Goal: Task Accomplishment & Management: Use online tool/utility

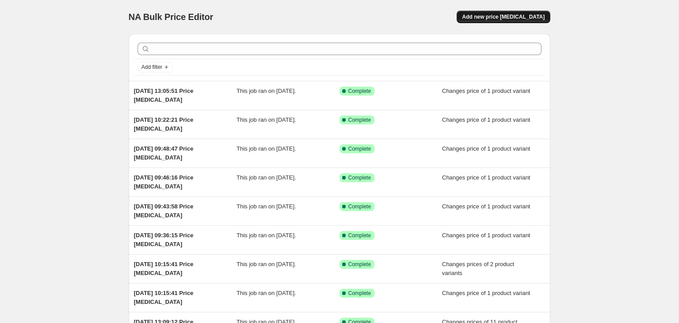
click at [511, 20] on span "Add new price [MEDICAL_DATA]" at bounding box center [503, 16] width 83 height 7
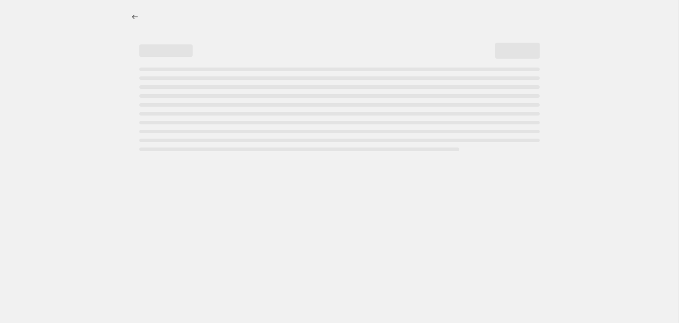
select select "percentage"
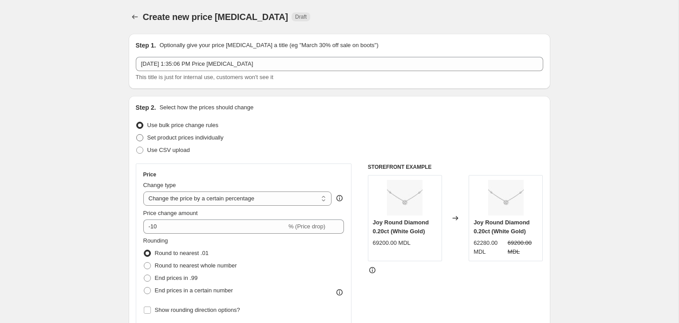
click at [142, 139] on span at bounding box center [139, 137] width 7 height 7
click at [137, 135] on input "Set product prices individually" at bounding box center [136, 134] width 0 height 0
radio input "true"
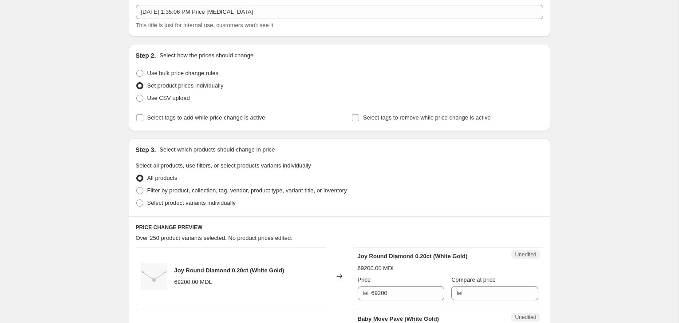
scroll to position [60, 0]
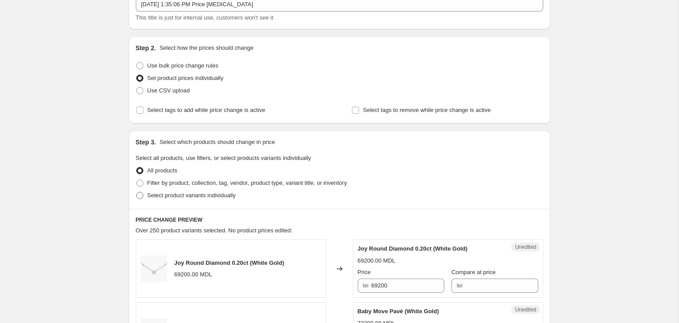
click at [155, 196] on span "Select product variants individually" at bounding box center [191, 195] width 88 height 7
click at [137, 192] on input "Select product variants individually" at bounding box center [136, 192] width 0 height 0
radio input "true"
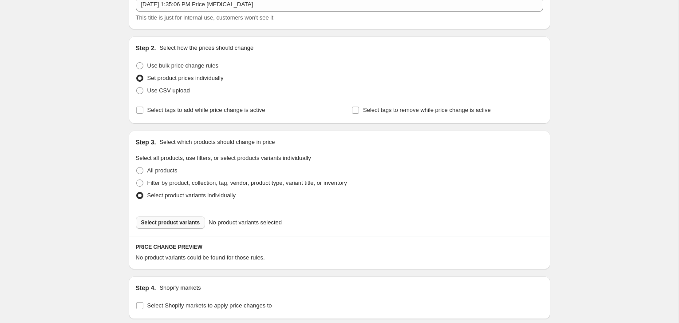
click at [183, 224] on span "Select product variants" at bounding box center [170, 222] width 59 height 7
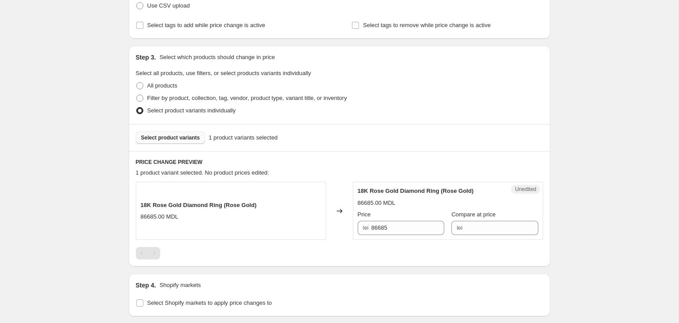
scroll to position [146, 0]
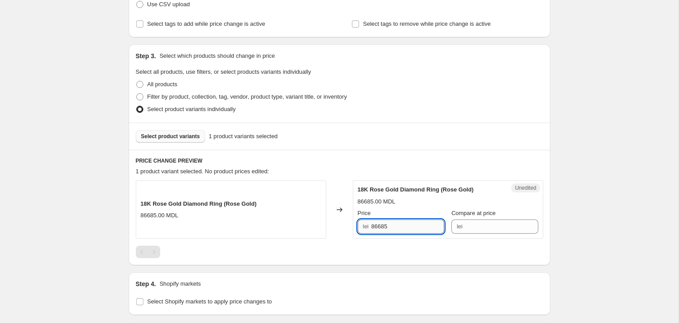
click at [399, 228] on input "86685" at bounding box center [408, 226] width 73 height 14
type input "8"
type input "90000"
click at [388, 247] on div at bounding box center [340, 252] width 408 height 12
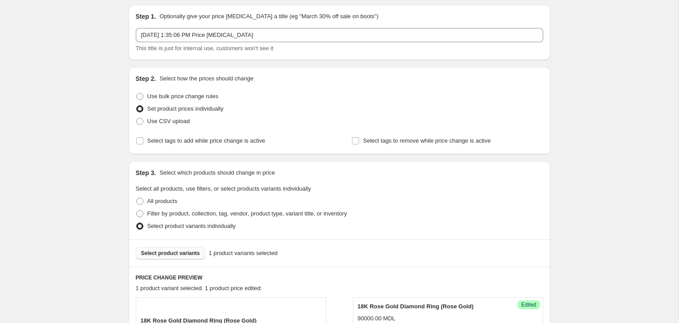
scroll to position [0, 0]
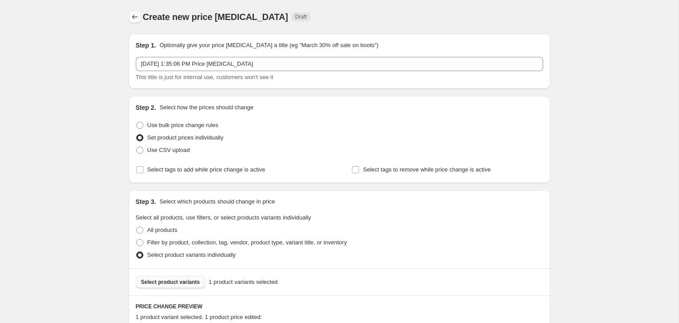
click at [136, 19] on icon "Price change jobs" at bounding box center [135, 16] width 9 height 9
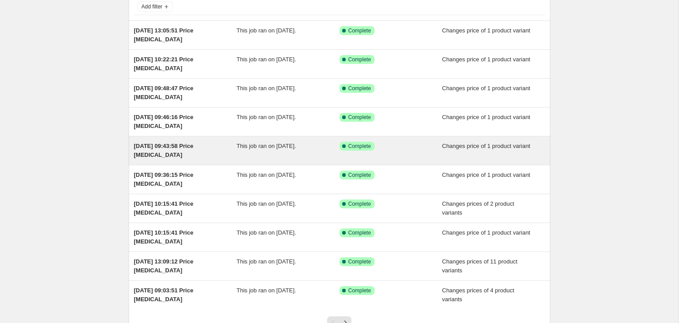
scroll to position [135, 0]
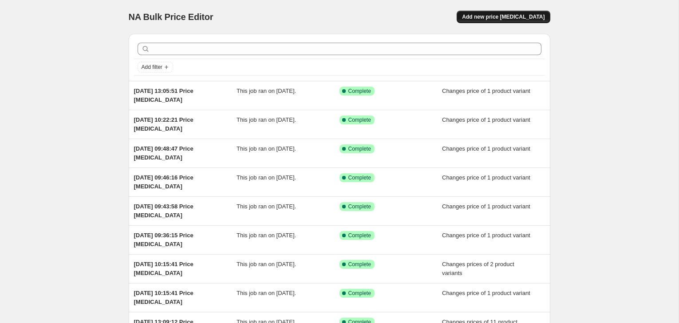
click at [499, 20] on span "Add new price [MEDICAL_DATA]" at bounding box center [503, 16] width 83 height 7
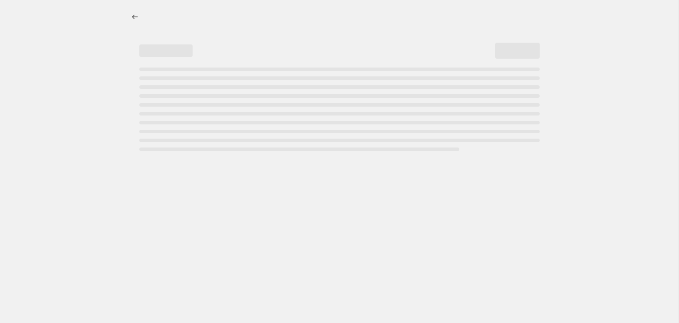
select select "percentage"
